Goal: Information Seeking & Learning: Learn about a topic

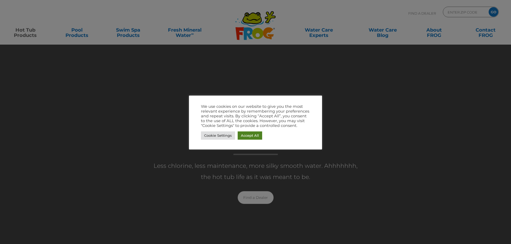
click at [245, 136] on link "Accept All" at bounding box center [250, 136] width 24 height 8
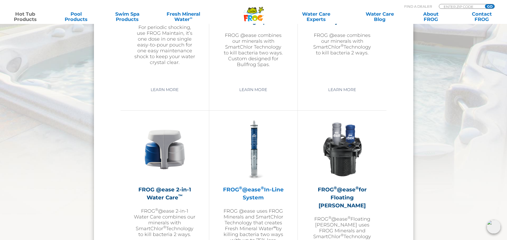
scroll to position [745, 0]
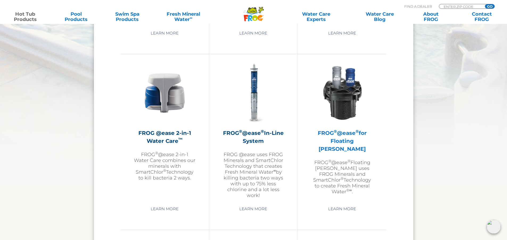
click at [349, 134] on h2 "FROG ® @ease ® for Floating Weir" at bounding box center [342, 141] width 62 height 24
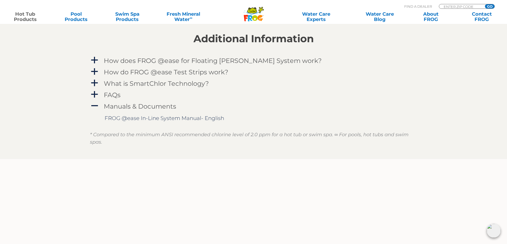
scroll to position [585, 0]
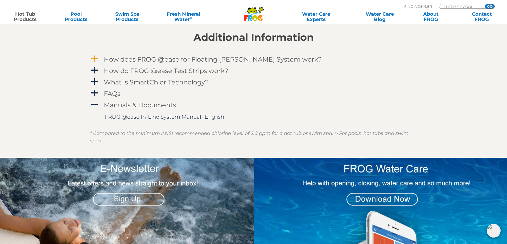
click at [192, 59] on h4 "How does FROG @ease for Floating [PERSON_NAME] System work?" at bounding box center [213, 59] width 218 height 7
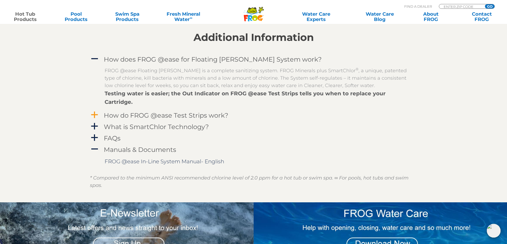
click at [159, 112] on h4 "How do FROG @ease Test Strips work?" at bounding box center [166, 115] width 124 height 7
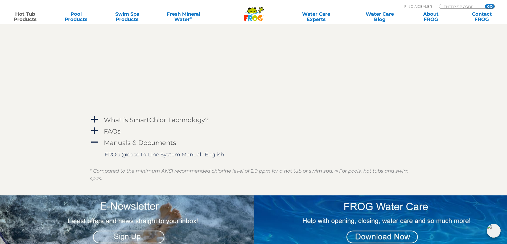
scroll to position [745, 0]
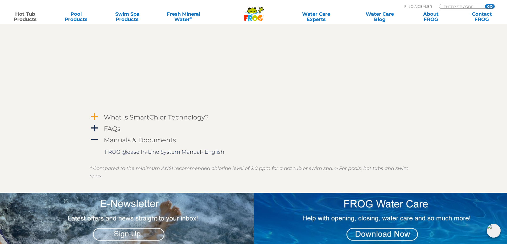
click at [155, 114] on h4 "What is SmartChlor Technology?" at bounding box center [156, 117] width 105 height 7
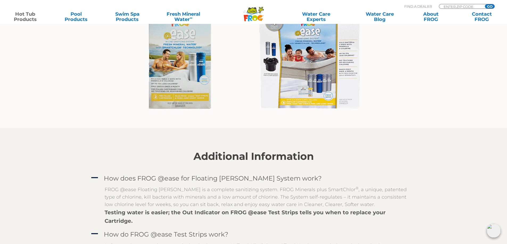
scroll to position [372, 0]
